Goal: Task Accomplishment & Management: Complete application form

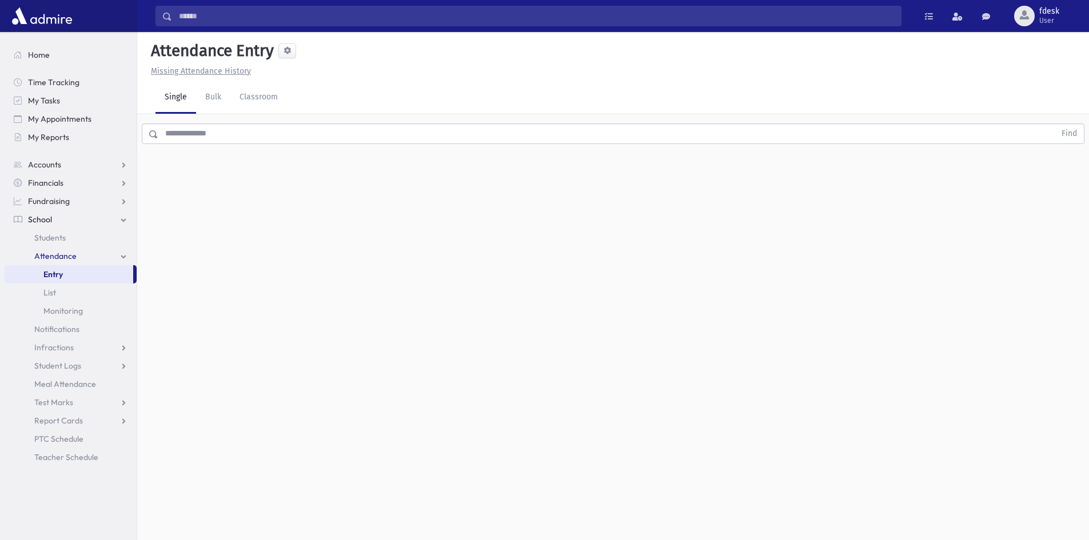
click at [67, 256] on span "Attendance" at bounding box center [55, 256] width 42 height 10
click at [60, 259] on span "Attendance" at bounding box center [55, 256] width 42 height 10
click at [62, 277] on span "Entry" at bounding box center [52, 274] width 19 height 10
click at [185, 135] on input "text" at bounding box center [606, 133] width 897 height 21
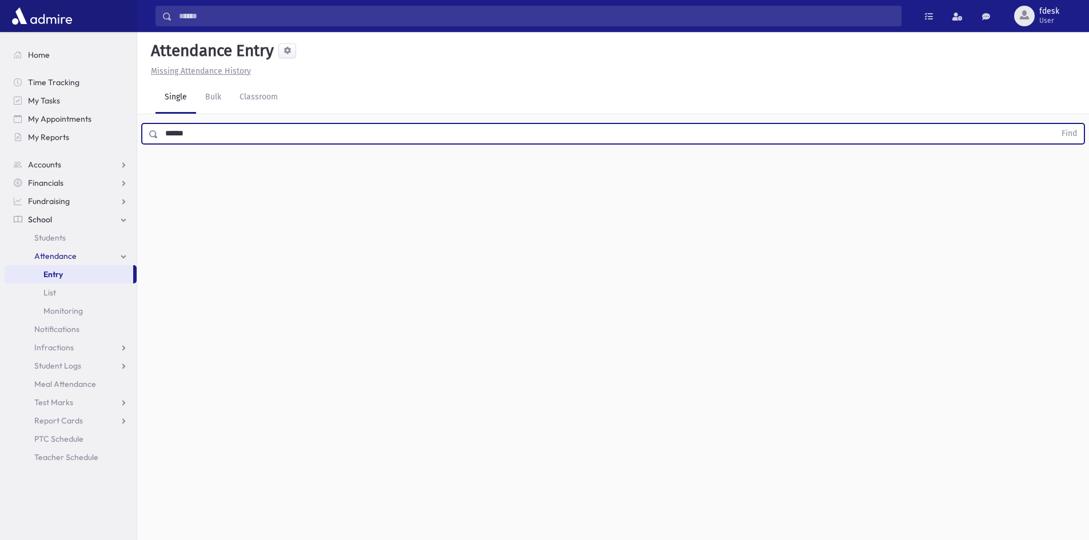
click at [1055, 124] on button "Find" at bounding box center [1069, 133] width 29 height 19
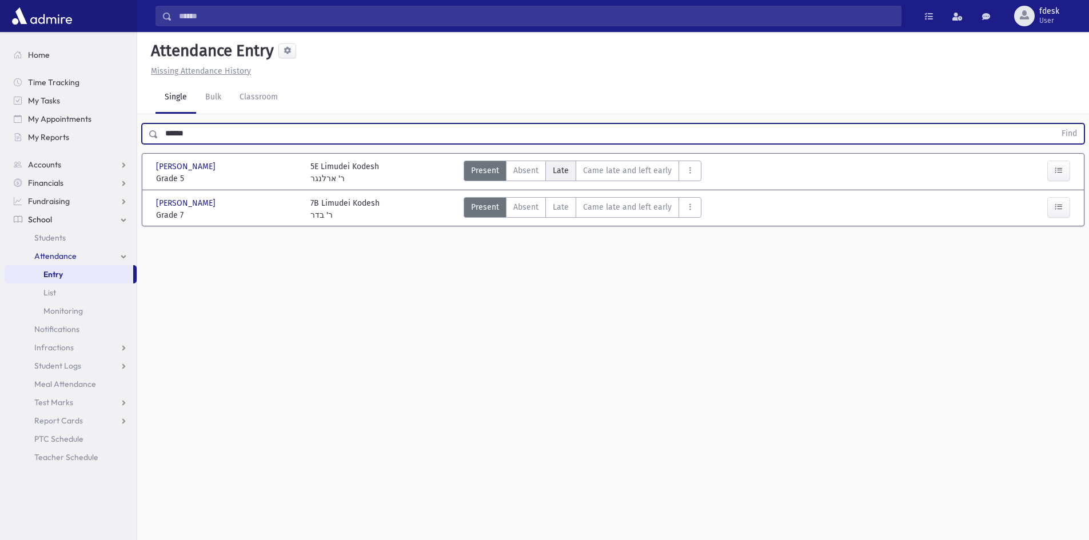
click at [560, 167] on span "Late" at bounding box center [561, 171] width 16 height 12
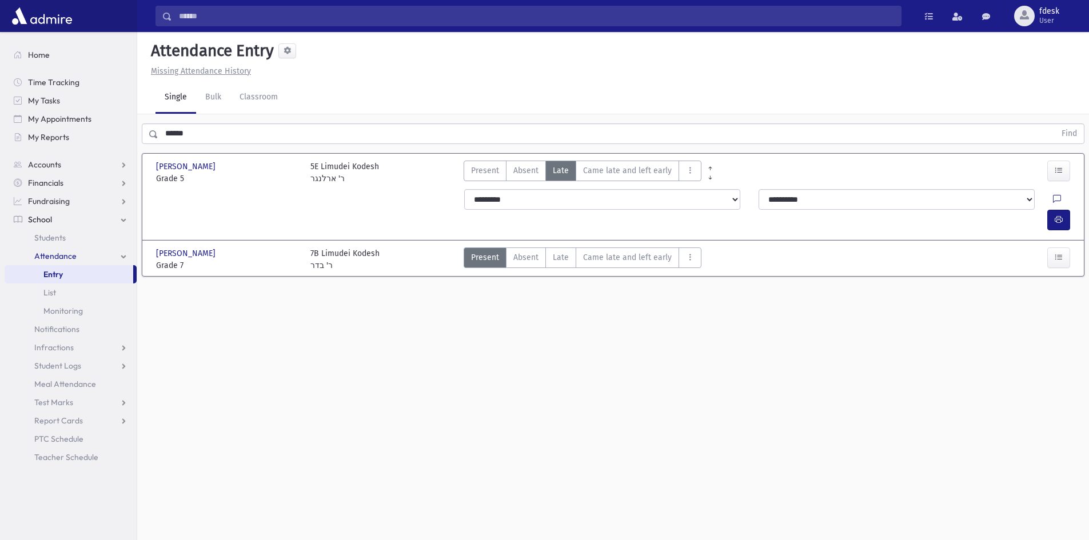
drag, startPoint x: 179, startPoint y: 140, endPoint x: 166, endPoint y: 142, distance: 13.3
click at [166, 142] on input "******" at bounding box center [606, 133] width 897 height 21
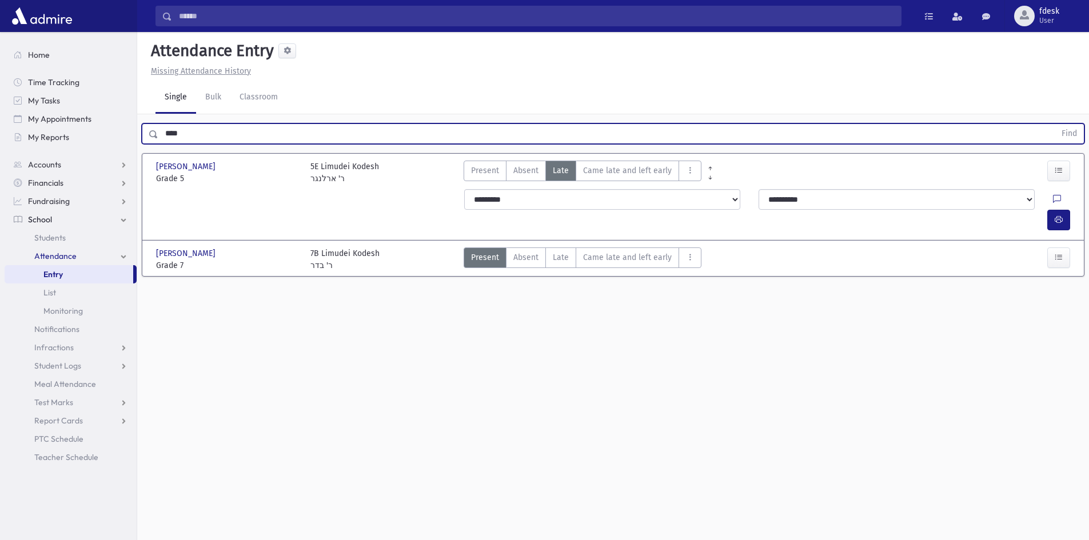
click at [1055, 124] on button "Find" at bounding box center [1069, 133] width 29 height 19
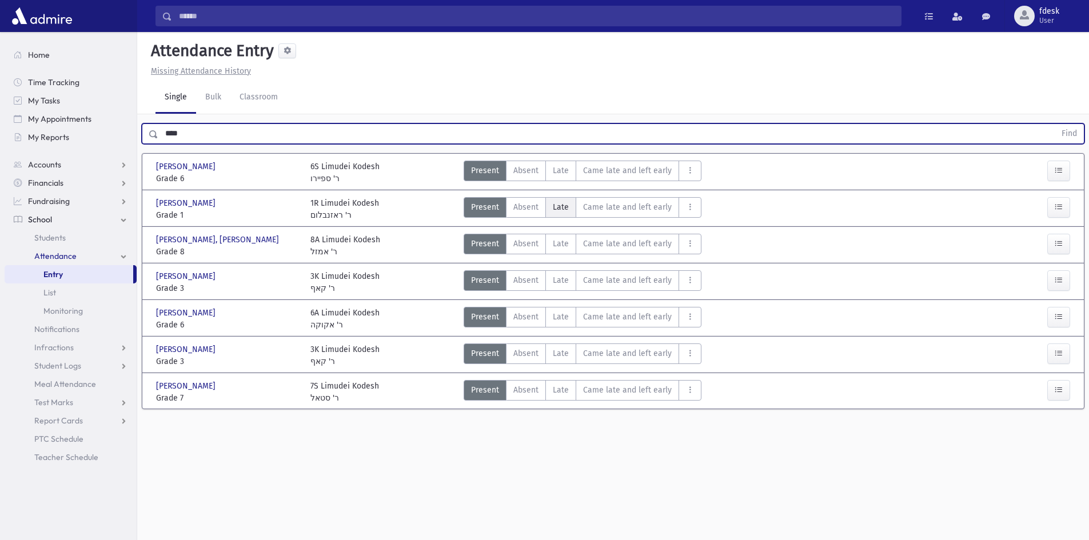
click at [562, 207] on span "Late" at bounding box center [561, 207] width 16 height 12
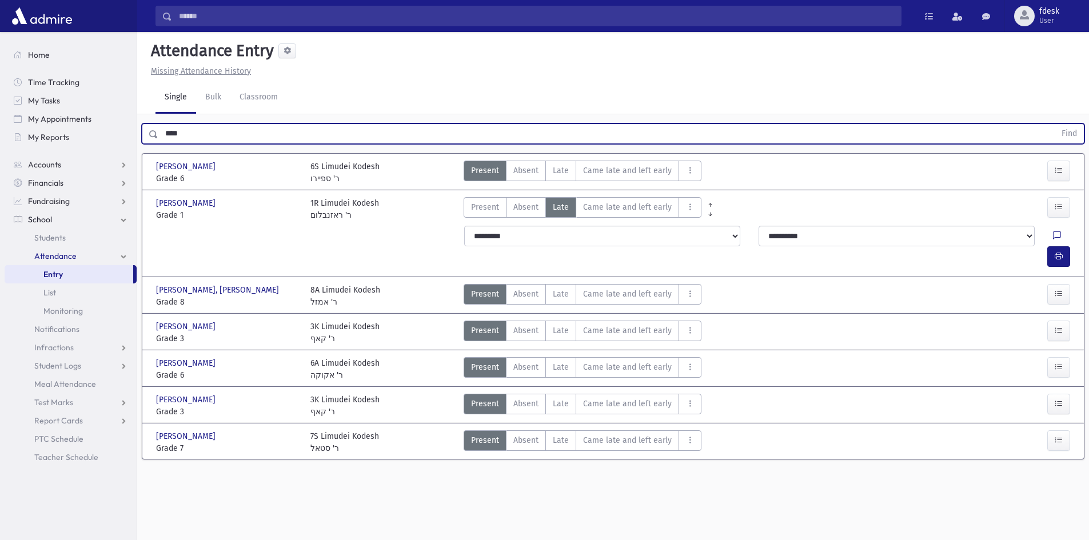
drag, startPoint x: 212, startPoint y: 134, endPoint x: 98, endPoint y: 148, distance: 114.0
click at [98, 148] on div "Search Results All Accounts" at bounding box center [544, 283] width 1089 height 566
click at [1055, 124] on button "Find" at bounding box center [1069, 133] width 29 height 19
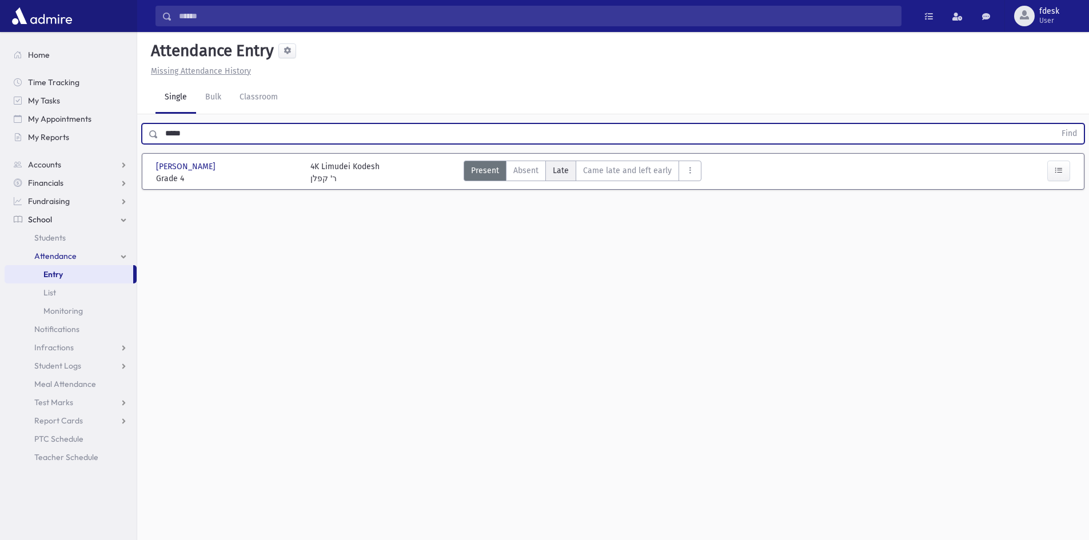
click at [566, 173] on span "Late" at bounding box center [561, 171] width 16 height 12
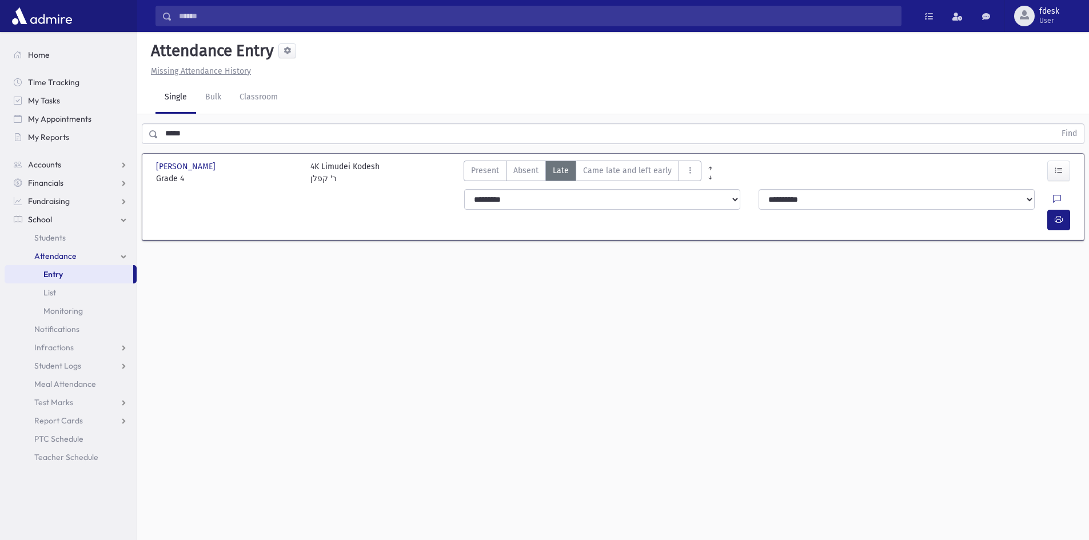
click at [143, 129] on div "***** Find" at bounding box center [613, 133] width 943 height 21
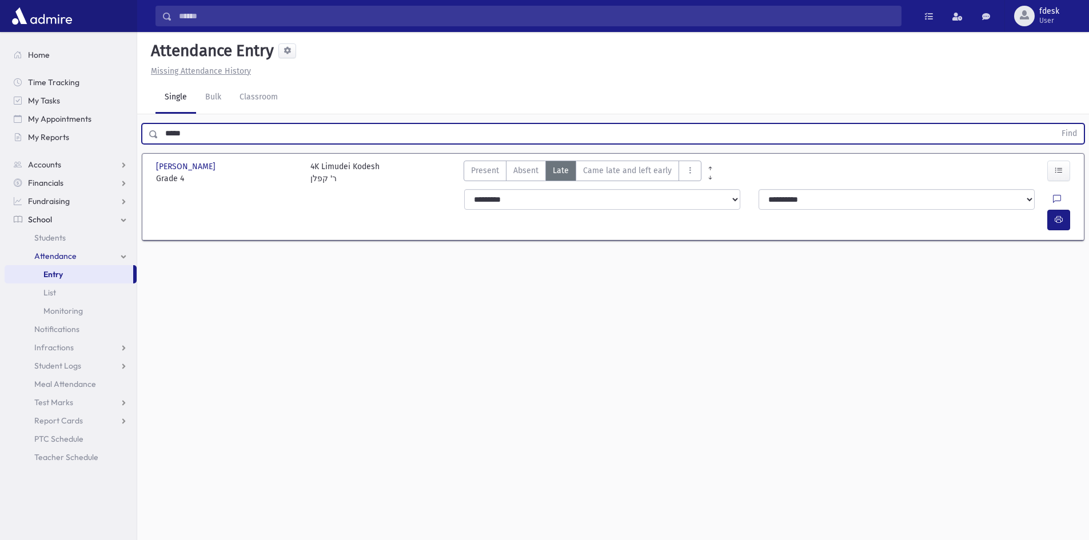
type input "*****"
click at [1055, 124] on button "Find" at bounding box center [1069, 133] width 29 height 19
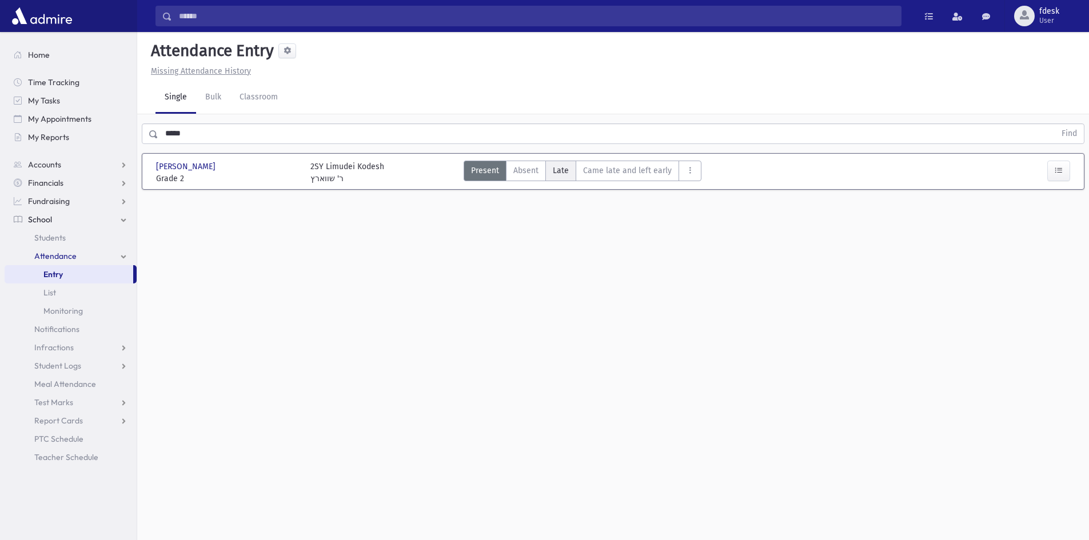
click at [553, 170] on span "Late" at bounding box center [561, 171] width 16 height 12
